Goal: Information Seeking & Learning: Learn about a topic

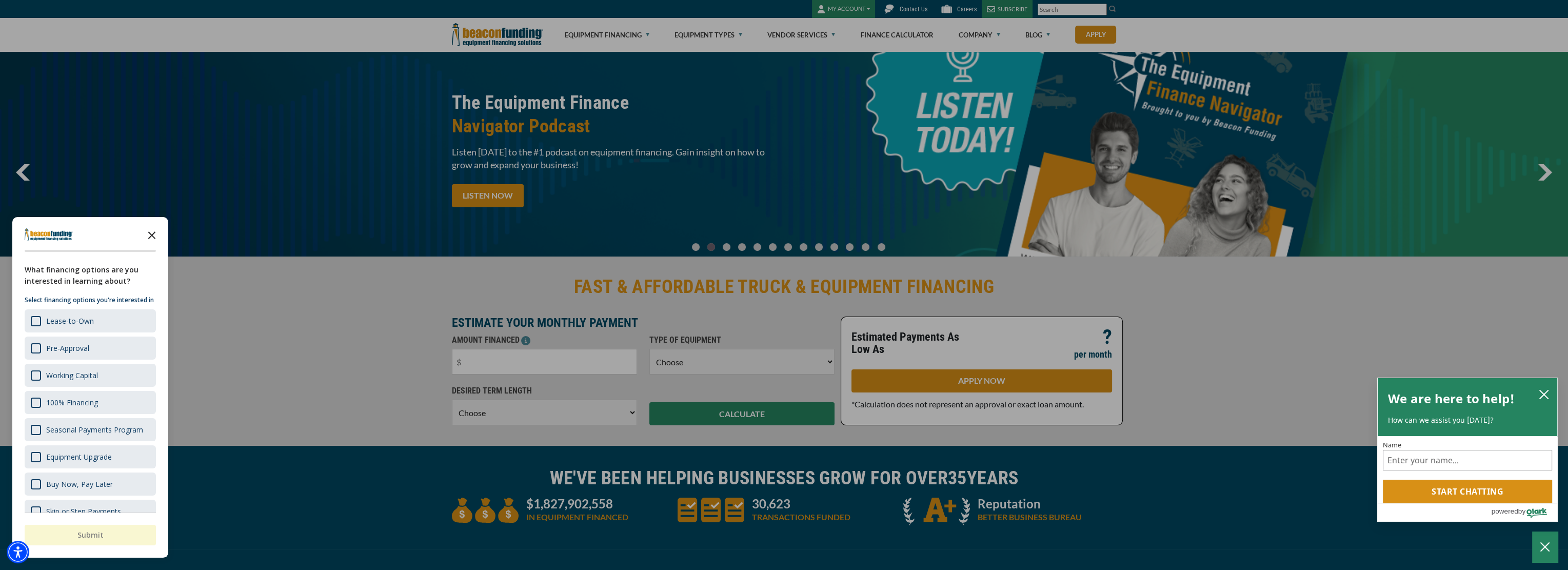
click at [152, 231] on icon "Close the survey" at bounding box center [152, 234] width 21 height 21
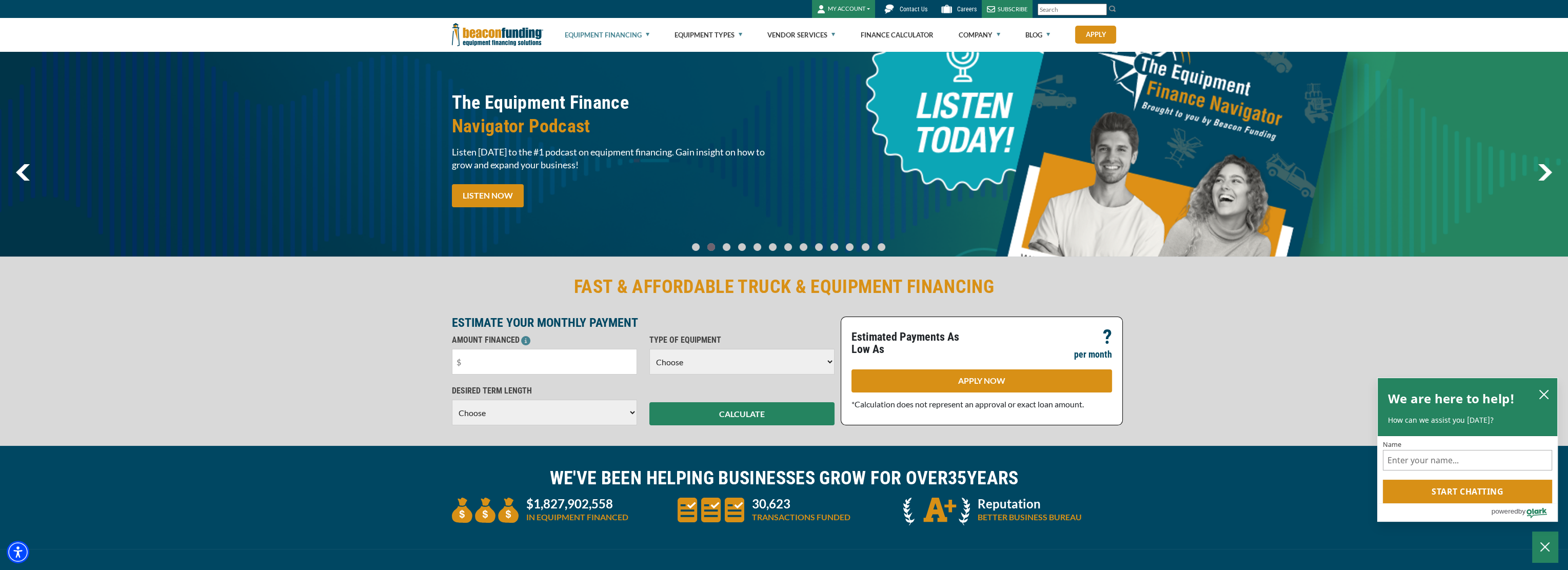
click at [637, 32] on link "Equipment Financing" at bounding box center [607, 35] width 85 height 33
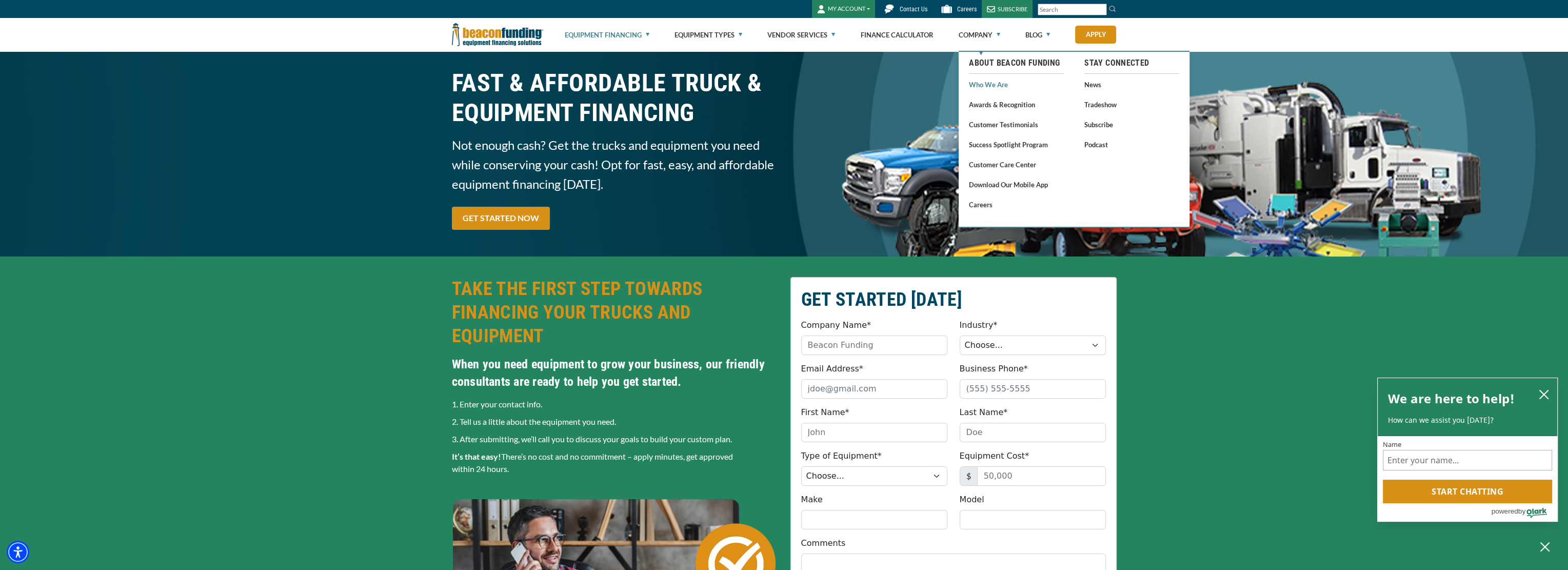
click at [999, 81] on link "Who We Are" at bounding box center [1017, 84] width 95 height 13
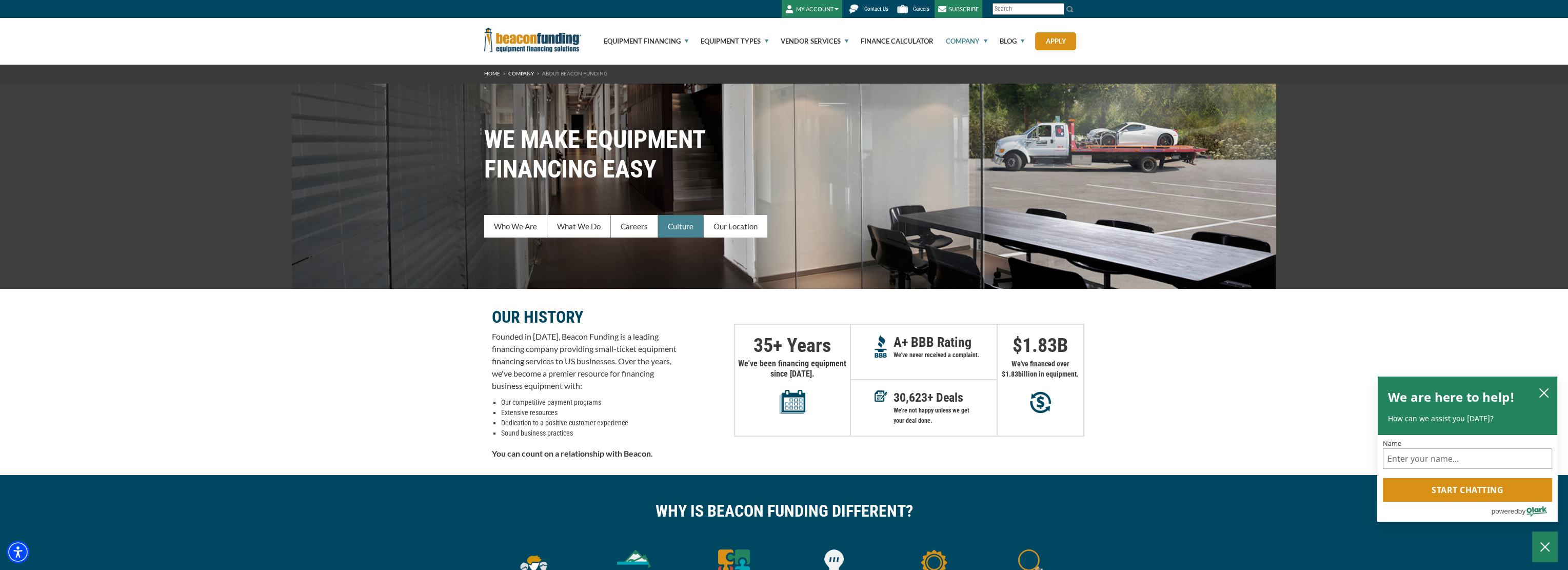
click at [666, 226] on link "Culture" at bounding box center [681, 226] width 46 height 23
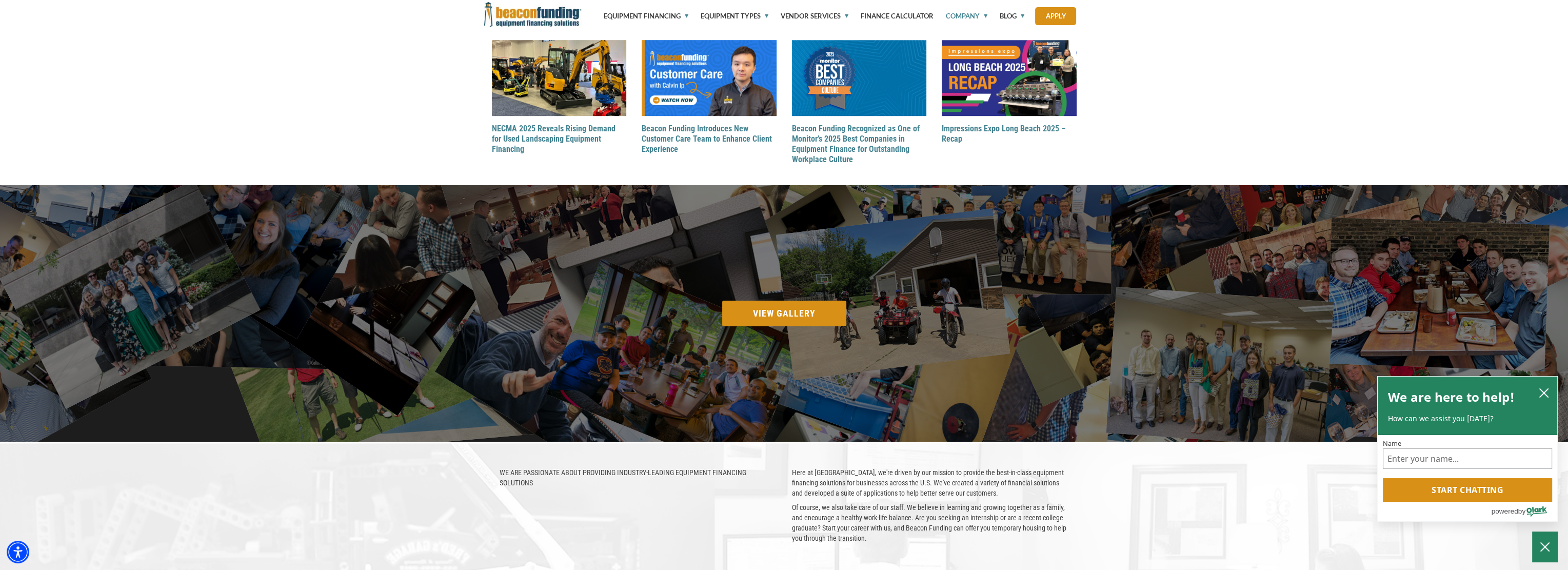
scroll to position [1222, 0]
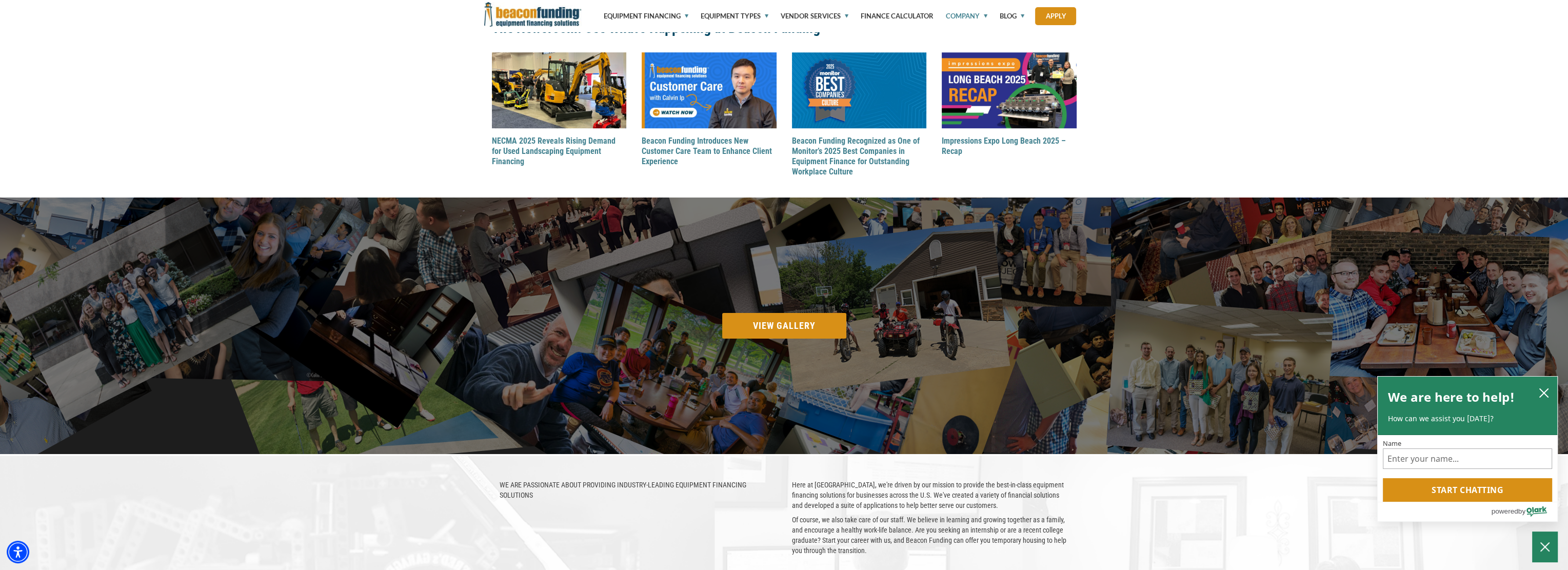
click at [1164, 102] on div "The Newsroom: See What’s Happening at Beacon Funding NECMA 2025 Reveals Rising …" at bounding box center [784, 96] width 1568 height 203
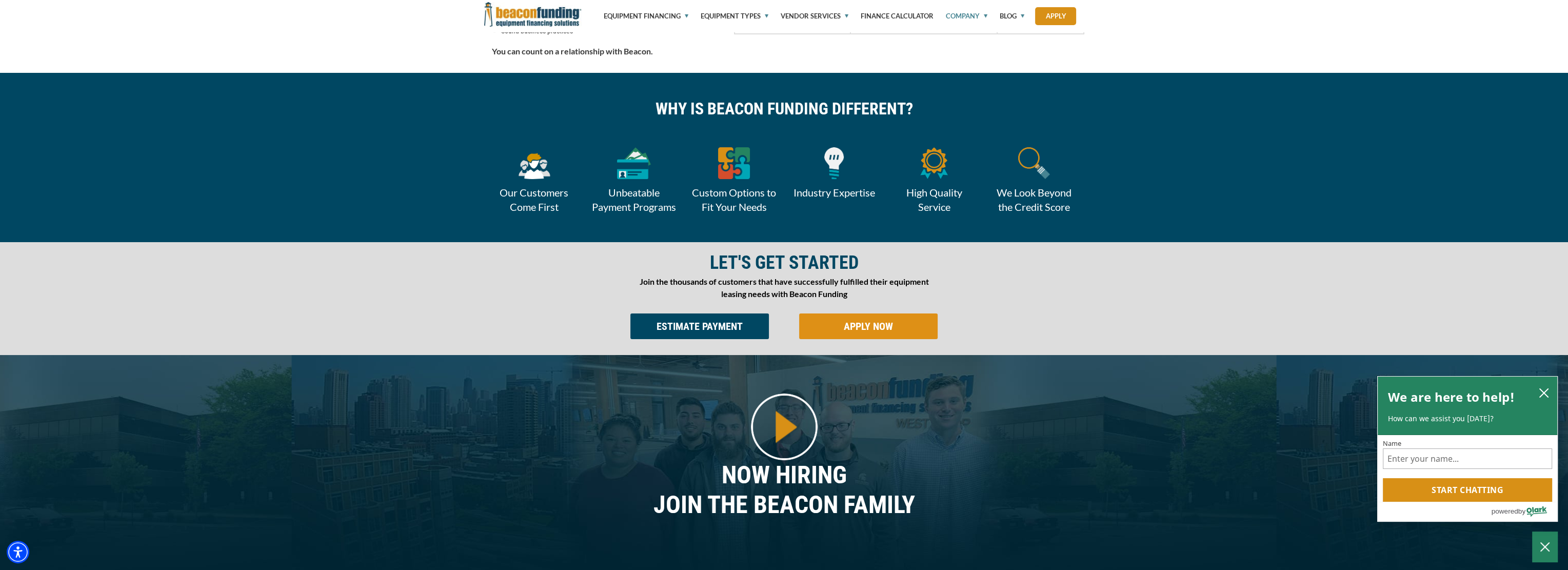
scroll to position [401, 0]
